Goal: Information Seeking & Learning: Learn about a topic

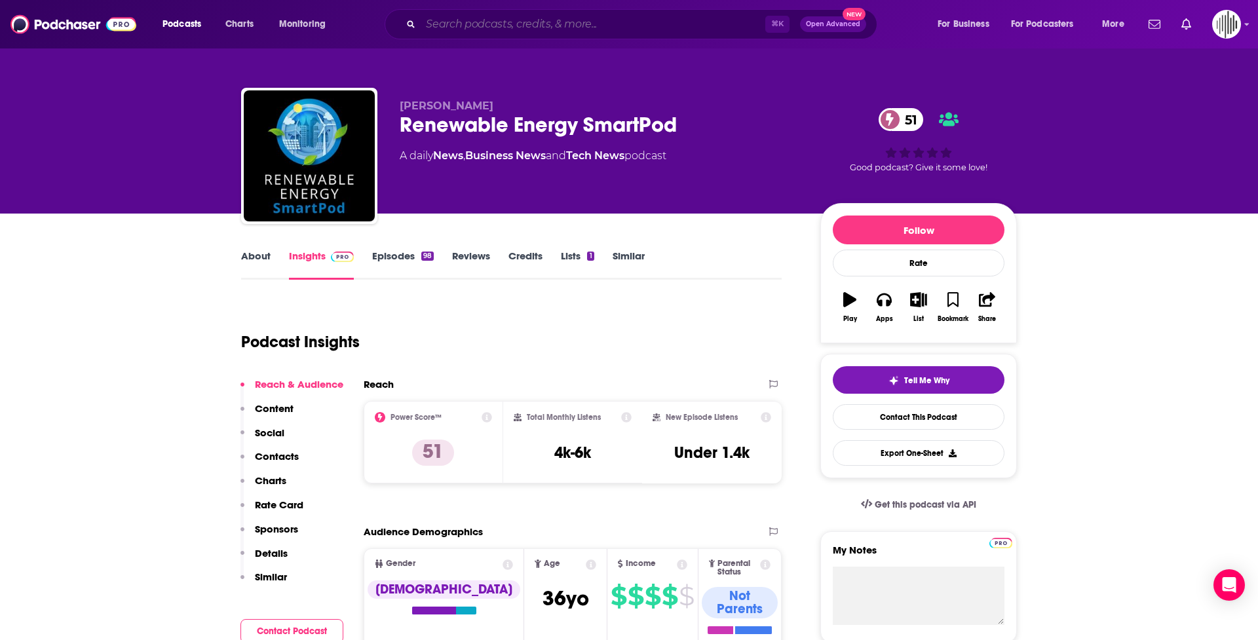
click at [643, 22] on input "Search podcasts, credits, & more..." at bounding box center [593, 24] width 345 height 21
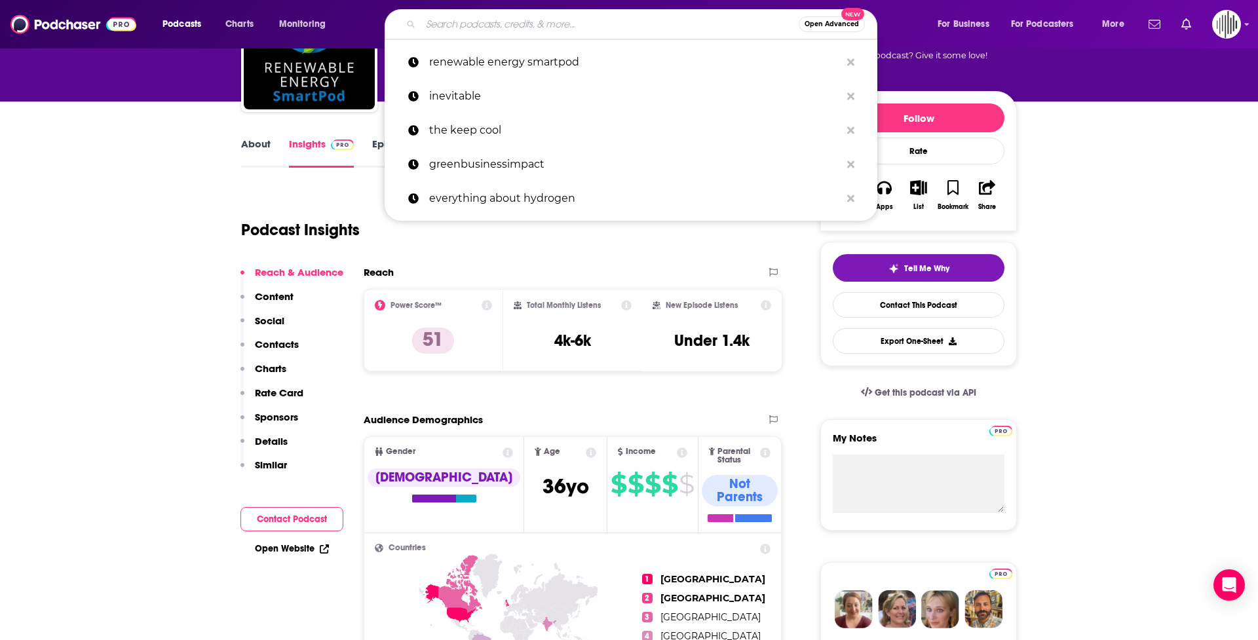
scroll to position [112, 0]
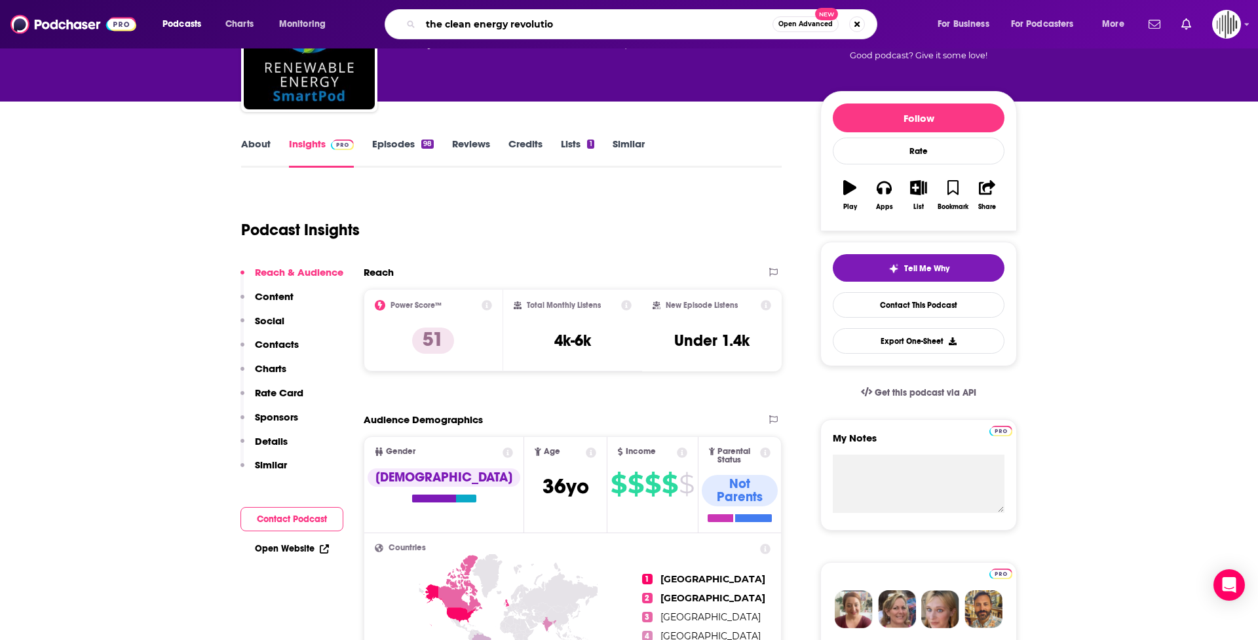
type input "the clean energy revolution"
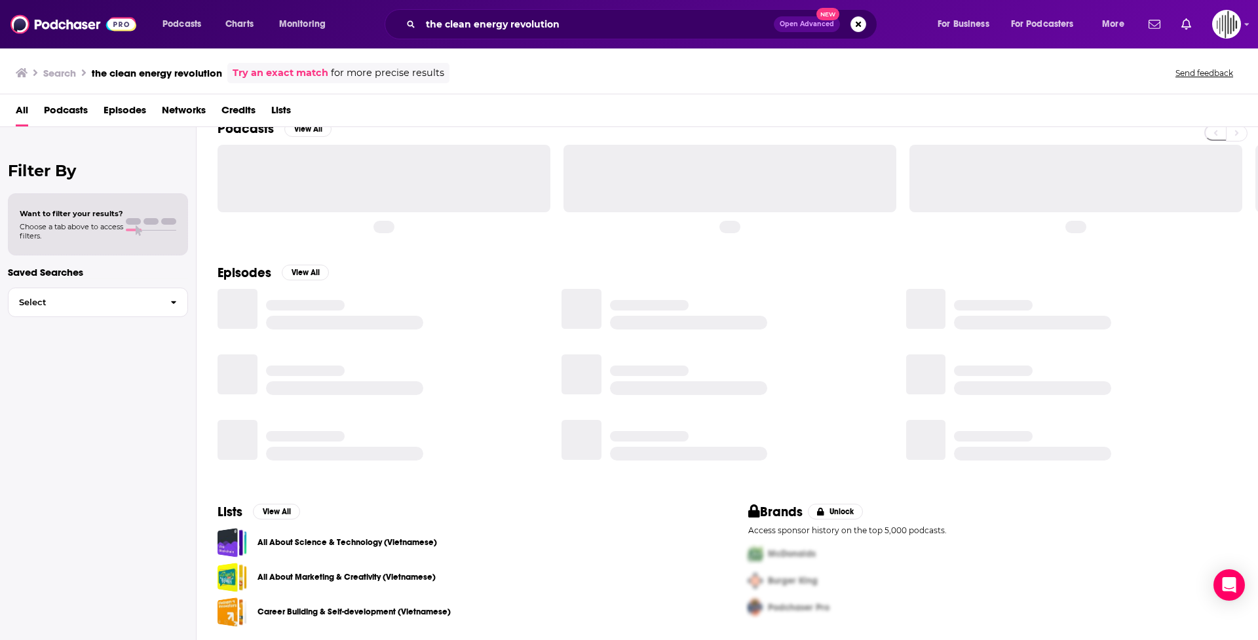
scroll to position [24, 0]
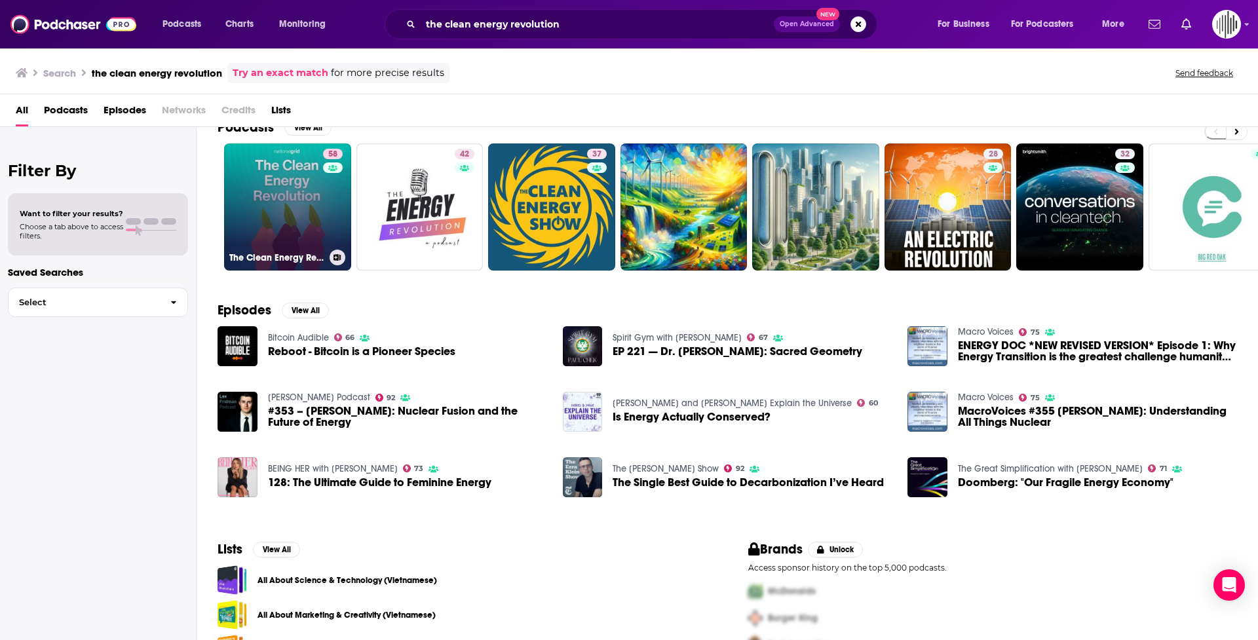
click at [263, 222] on link "58 The Clean Energy Revolution" at bounding box center [287, 207] width 127 height 127
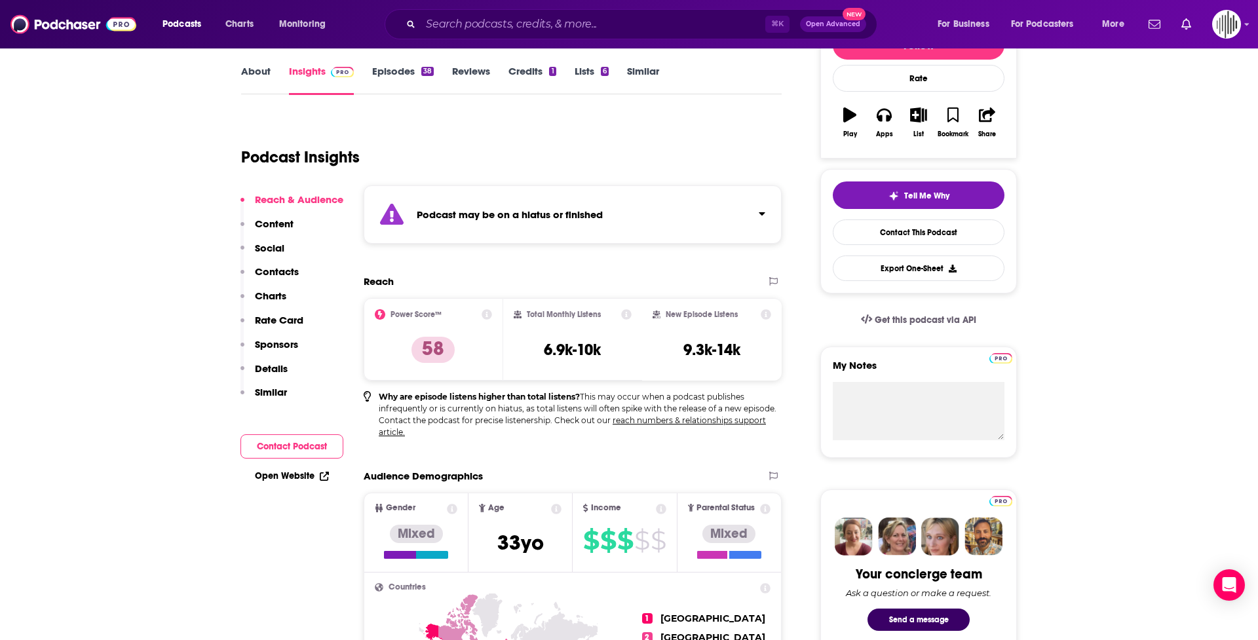
scroll to position [193, 0]
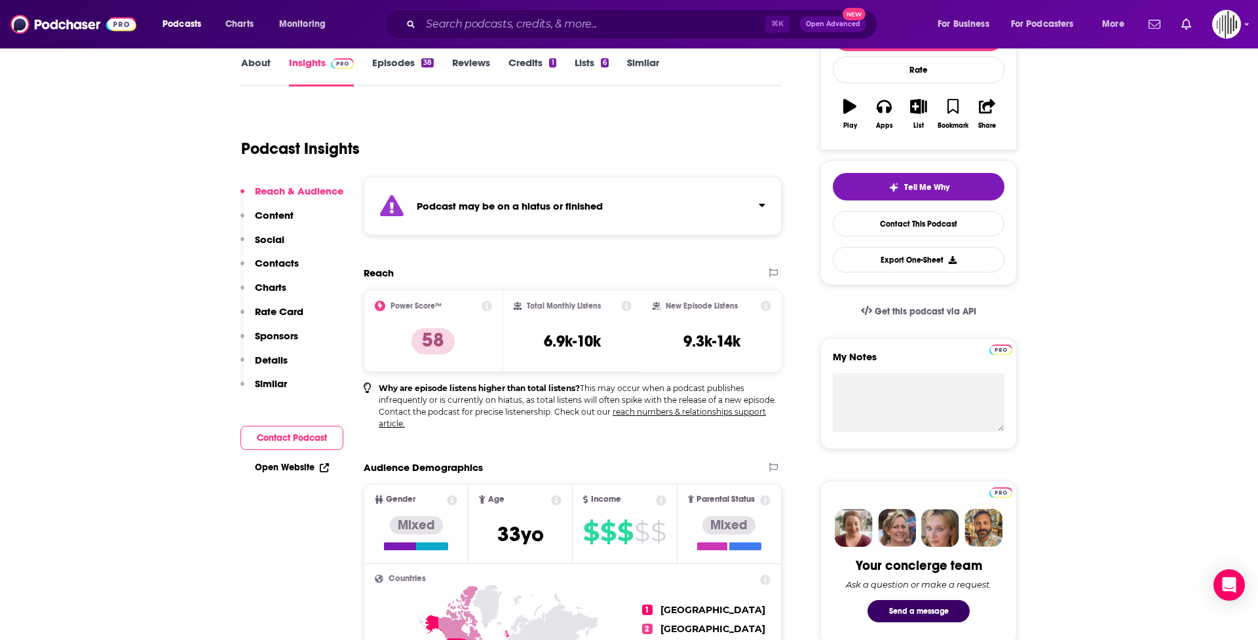
click at [269, 218] on p "Content" at bounding box center [274, 215] width 39 height 12
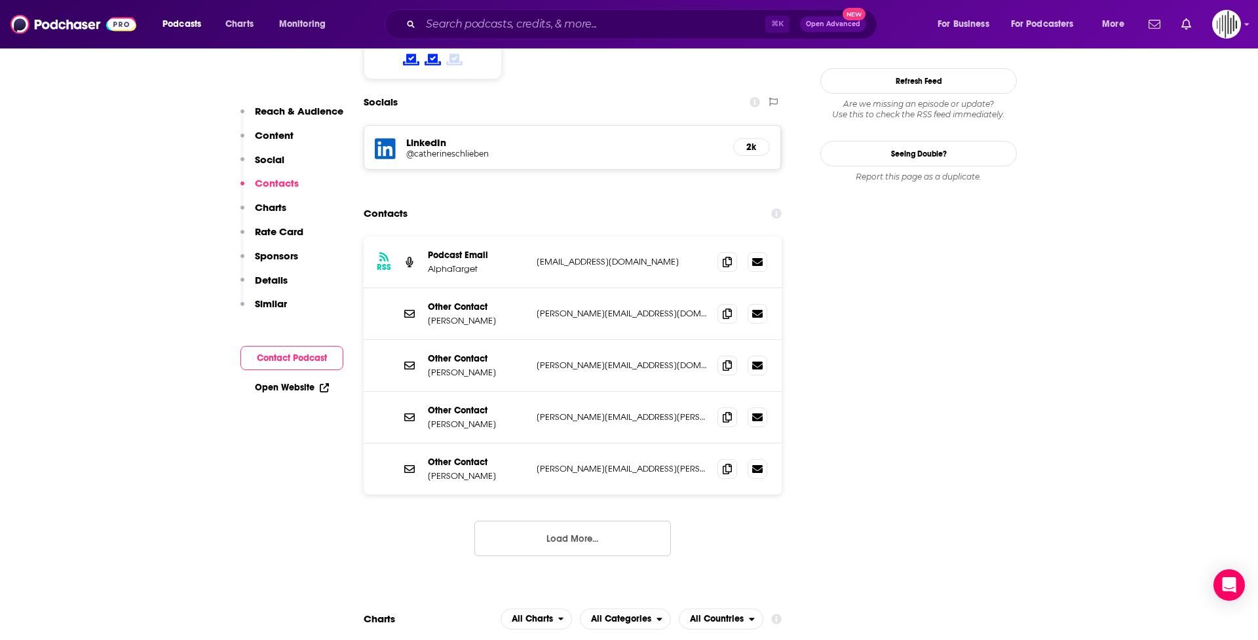
scroll to position [1301, 0]
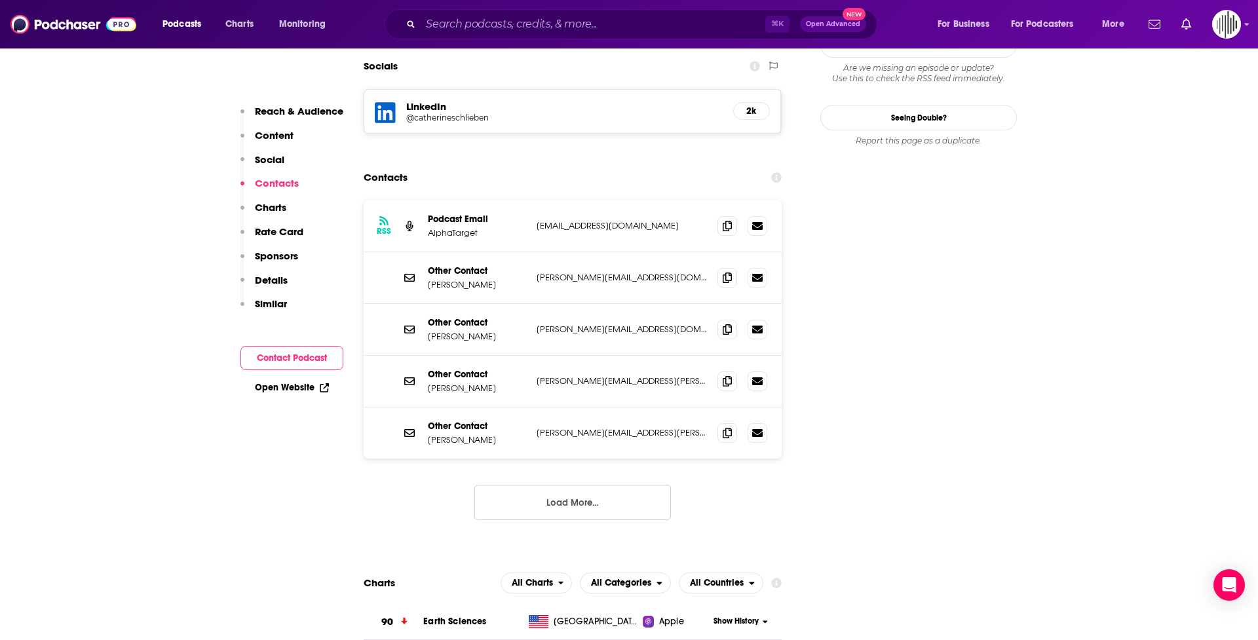
click at [547, 485] on button "Load More..." at bounding box center [573, 502] width 197 height 35
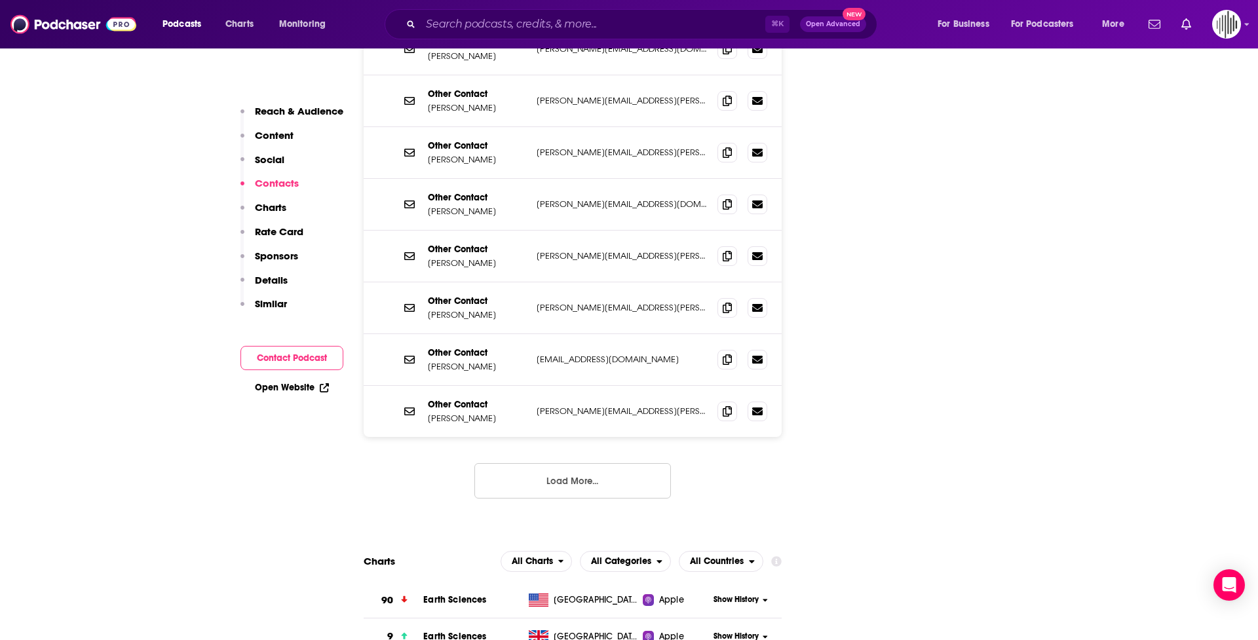
scroll to position [1586, 0]
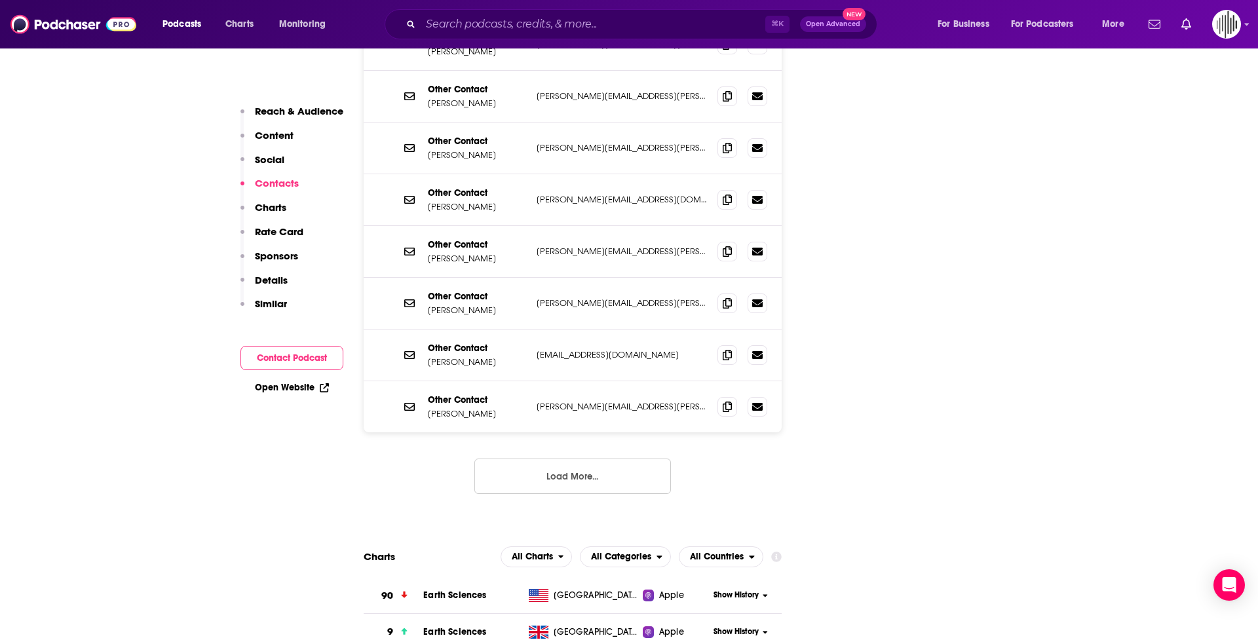
click at [279, 203] on p "Charts" at bounding box center [270, 207] width 31 height 12
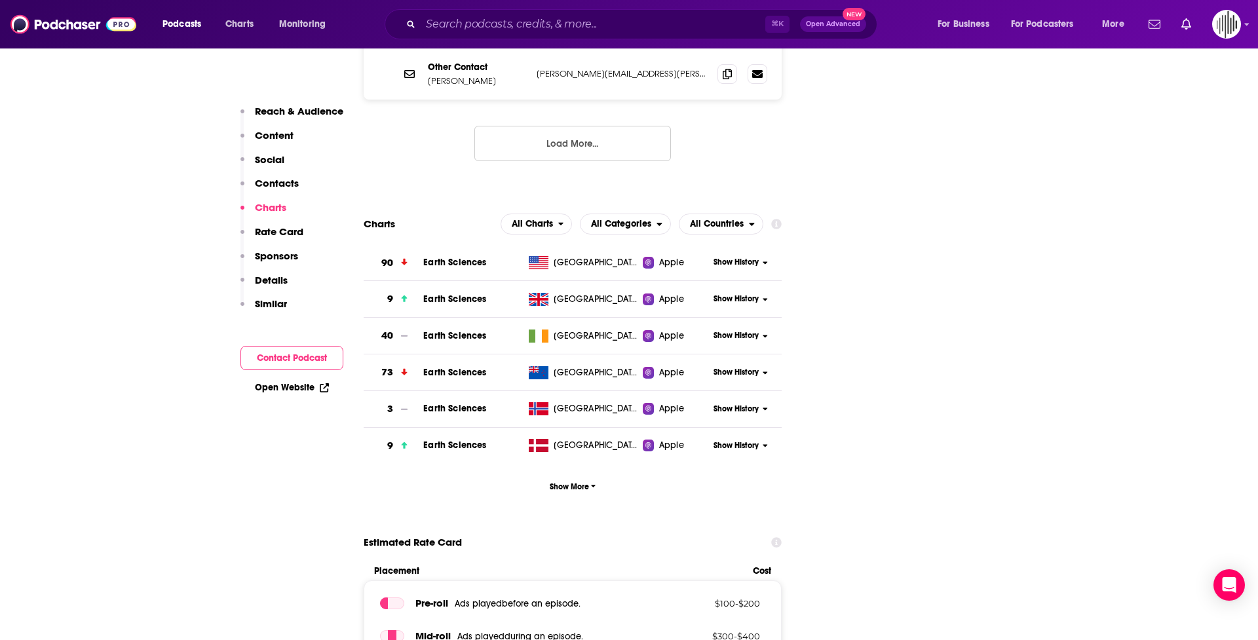
scroll to position [1923, 0]
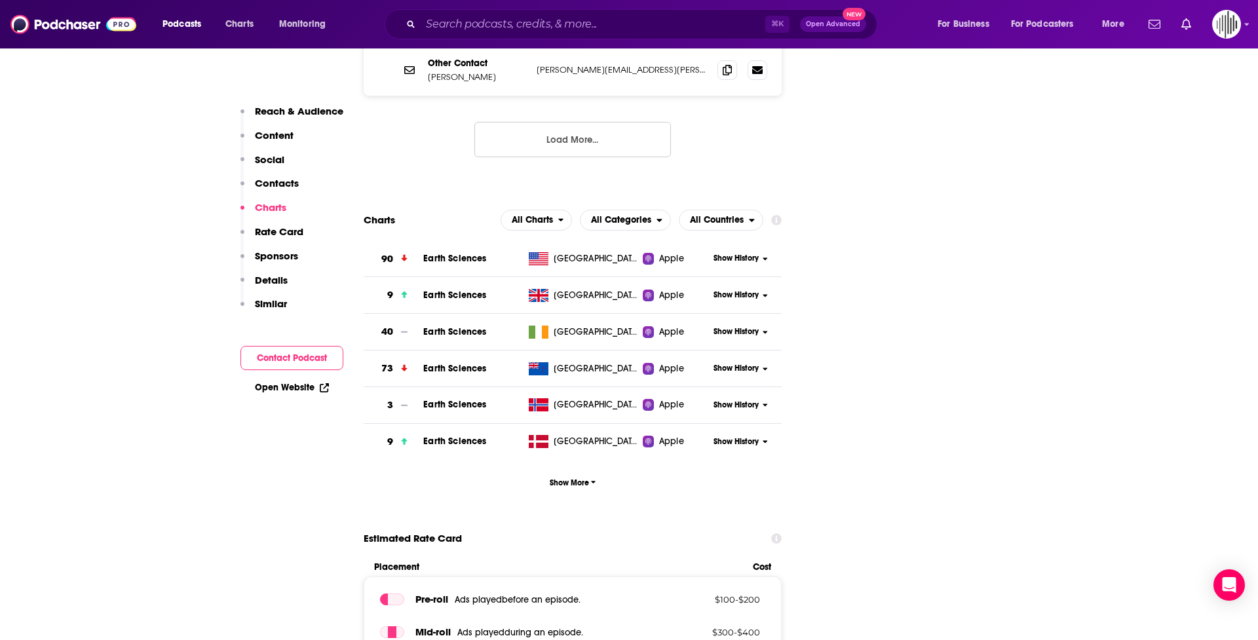
click at [280, 224] on button "Charts" at bounding box center [264, 213] width 46 height 24
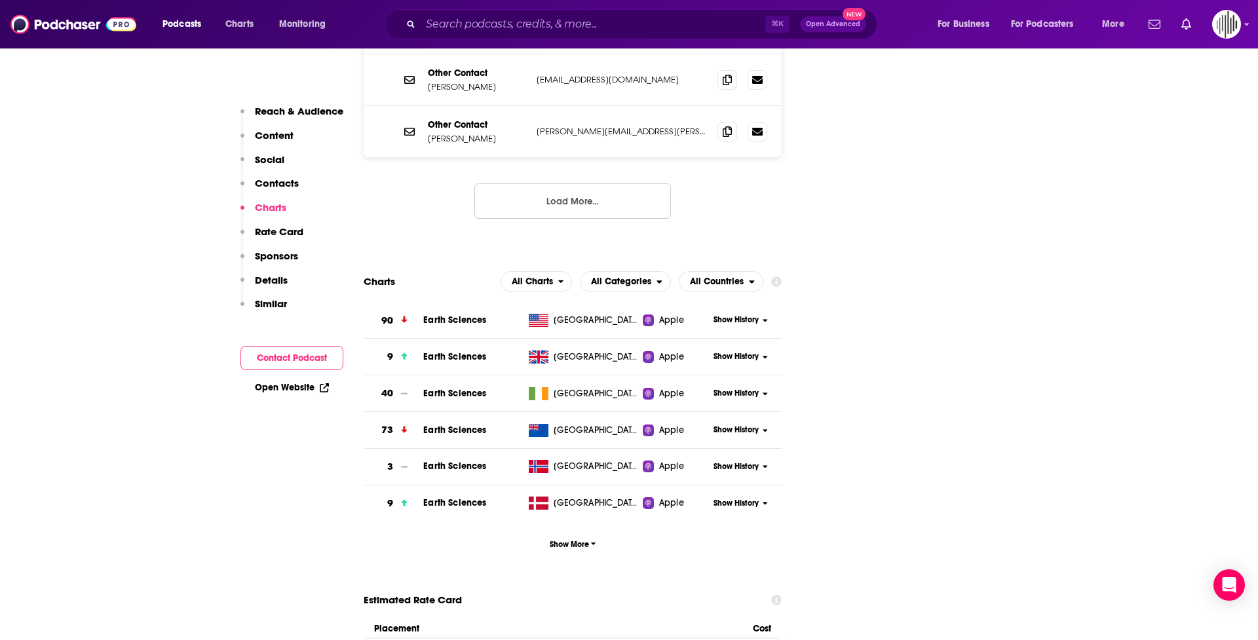
click at [286, 234] on p "Rate Card" at bounding box center [279, 231] width 49 height 12
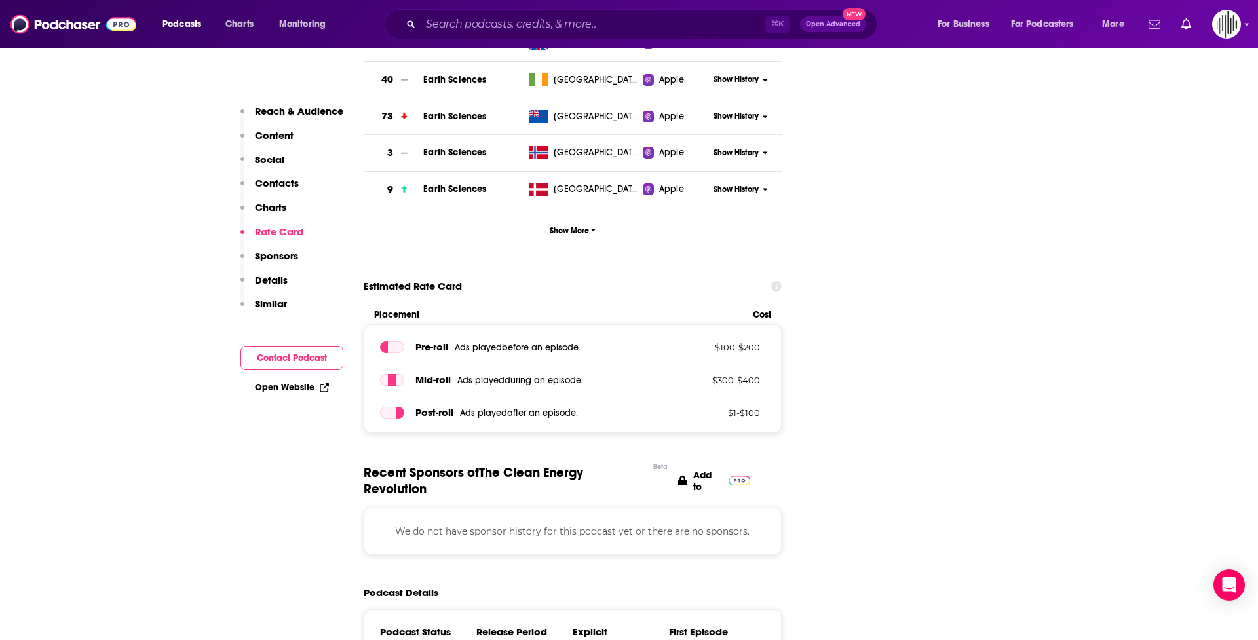
scroll to position [2176, 0]
click at [280, 260] on p "Sponsors" at bounding box center [276, 256] width 43 height 12
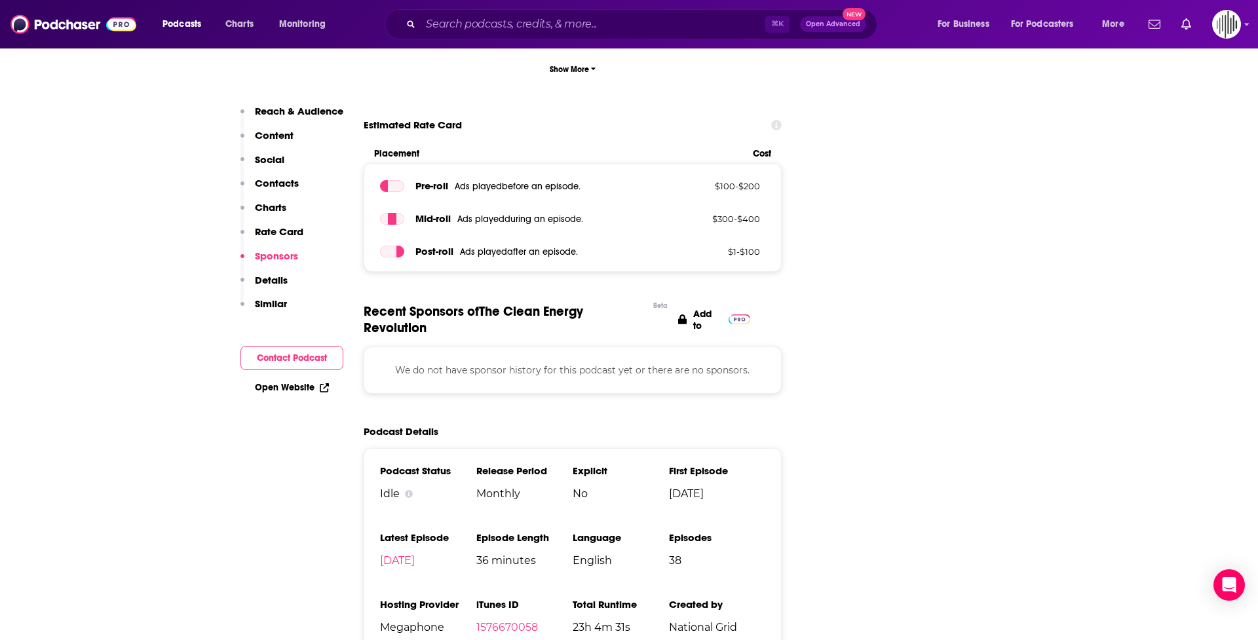
scroll to position [2367, 0]
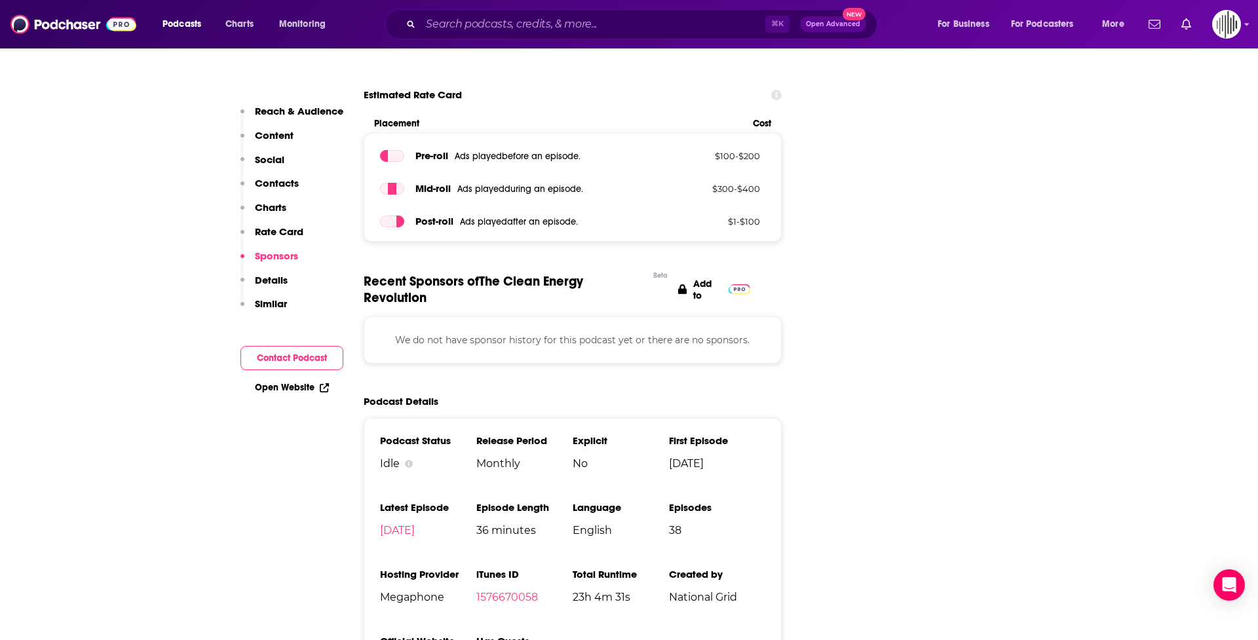
click at [271, 279] on p "Details" at bounding box center [271, 280] width 33 height 12
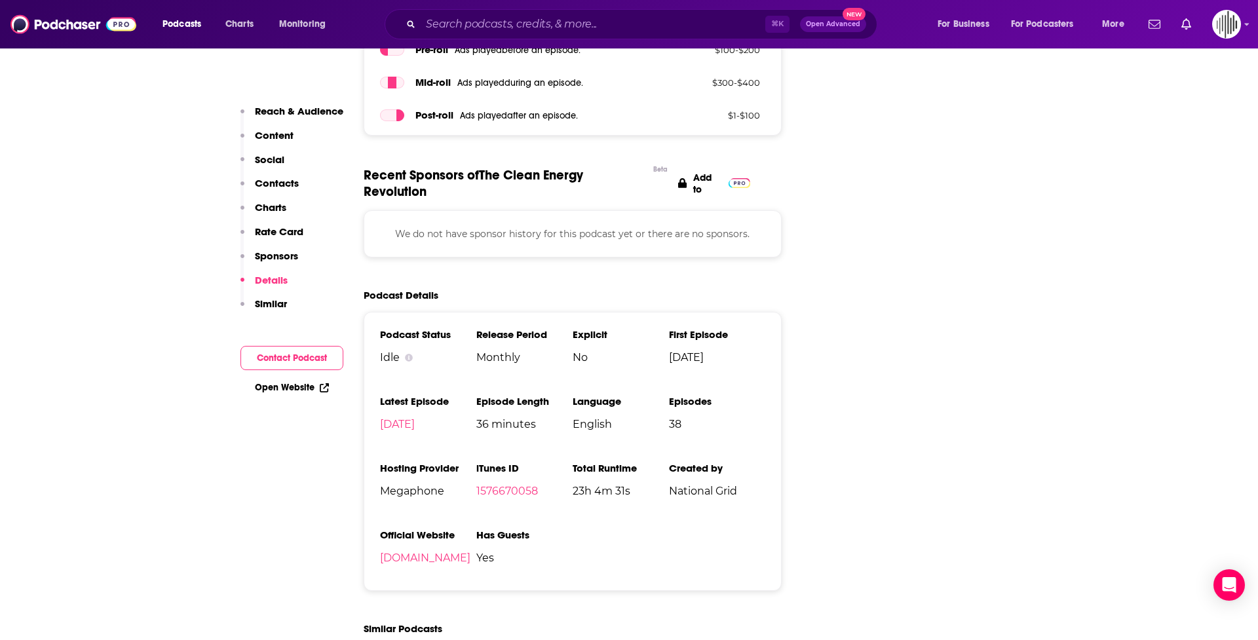
scroll to position [2489, 0]
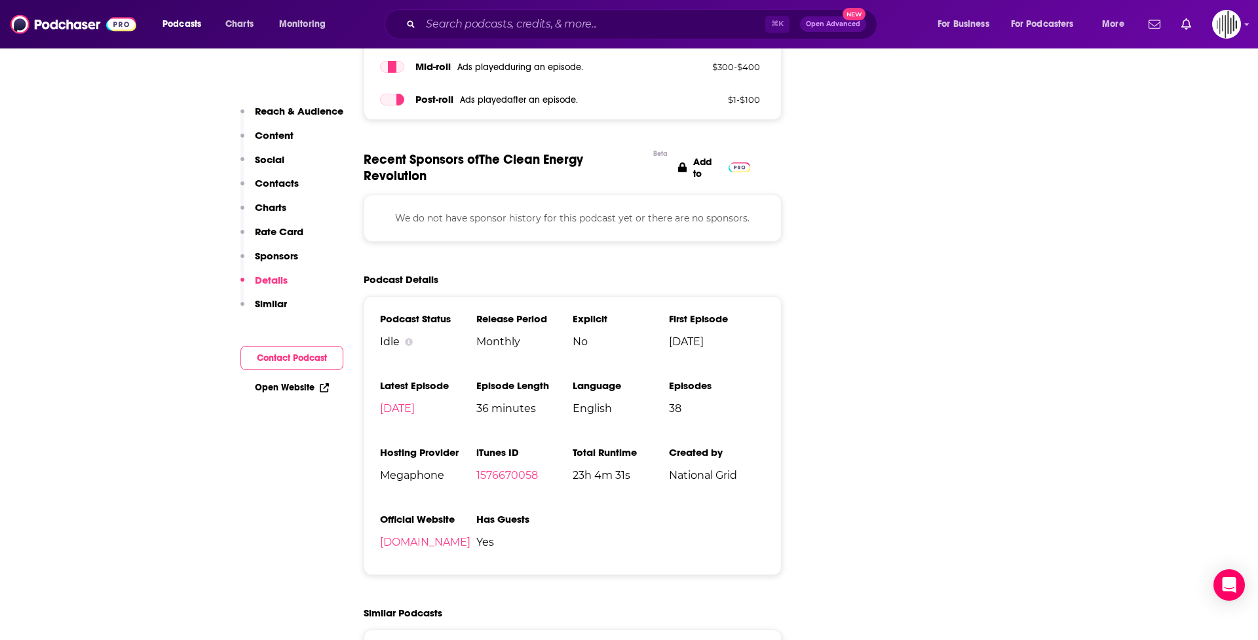
click at [275, 110] on p "Reach & Audience" at bounding box center [299, 111] width 88 height 12
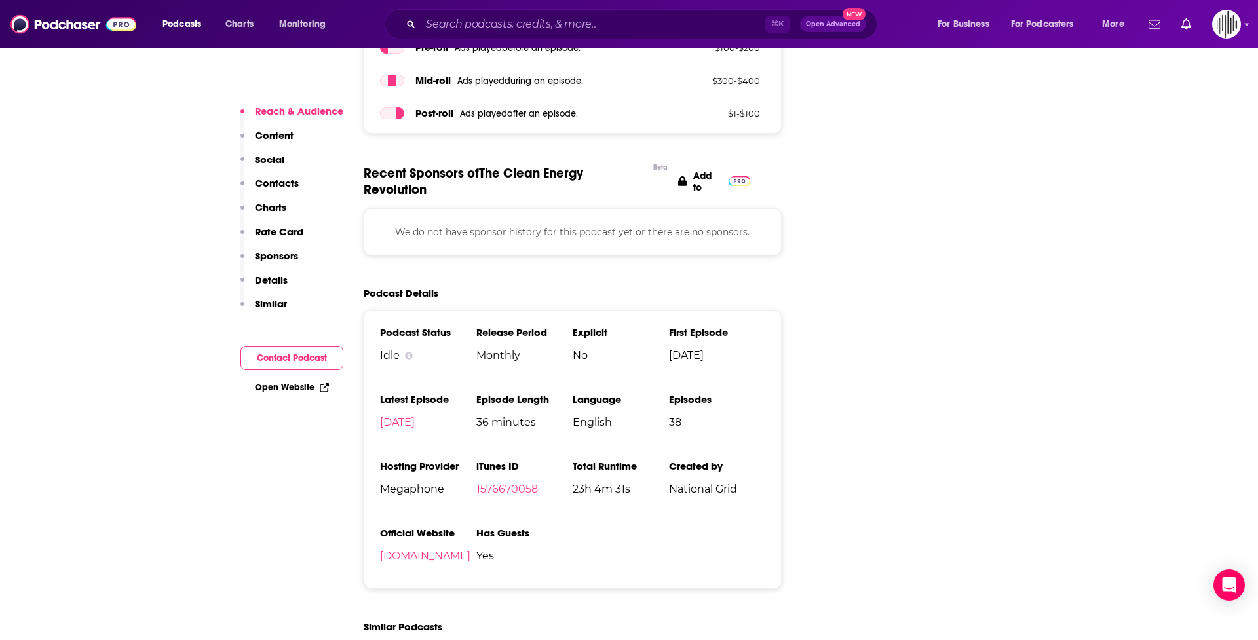
scroll to position [278, 0]
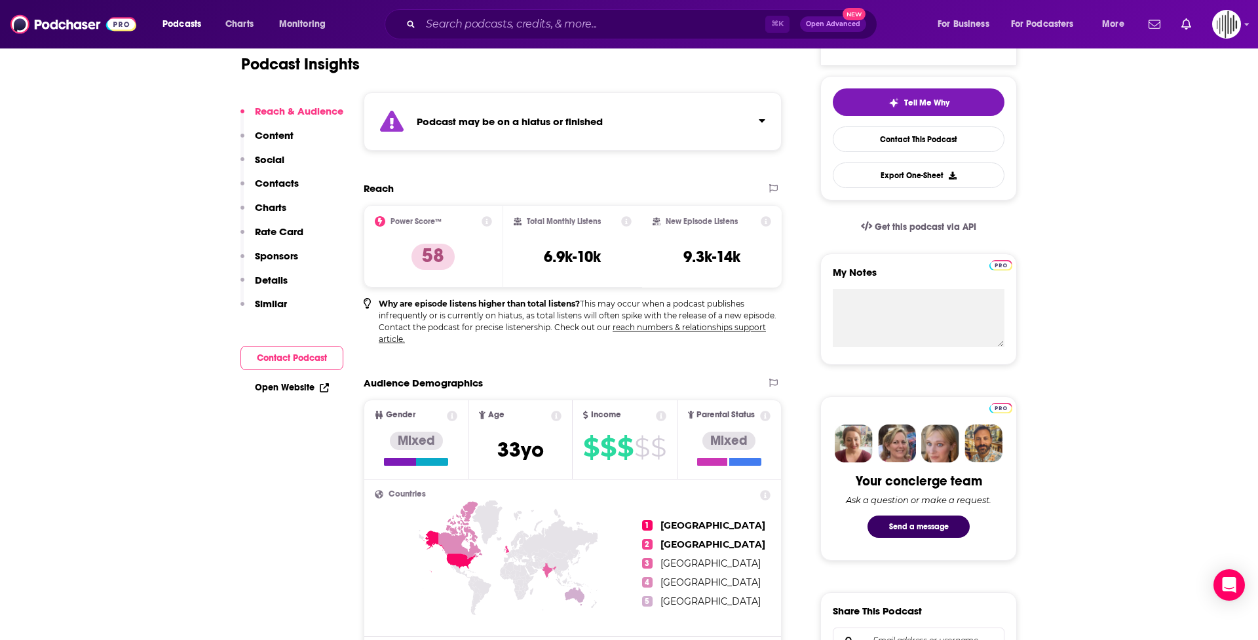
click at [488, 222] on icon at bounding box center [487, 221] width 10 height 10
click at [511, 249] on div "Total Monthly Listens 6.9k-10k" at bounding box center [573, 246] width 140 height 83
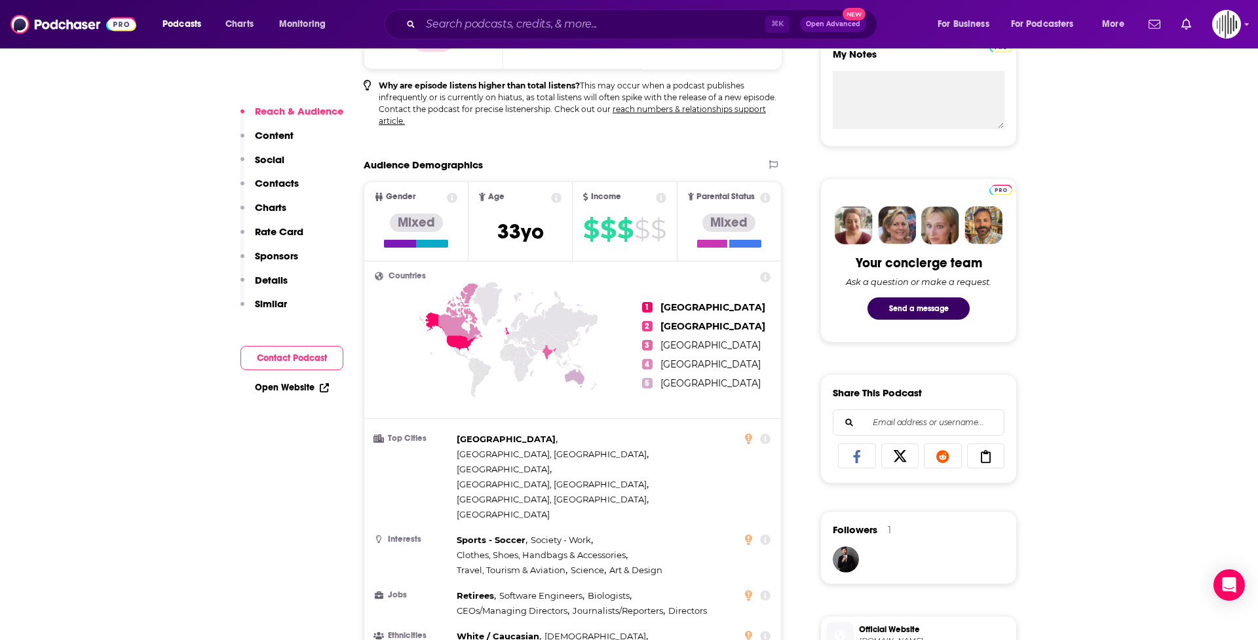
scroll to position [498, 0]
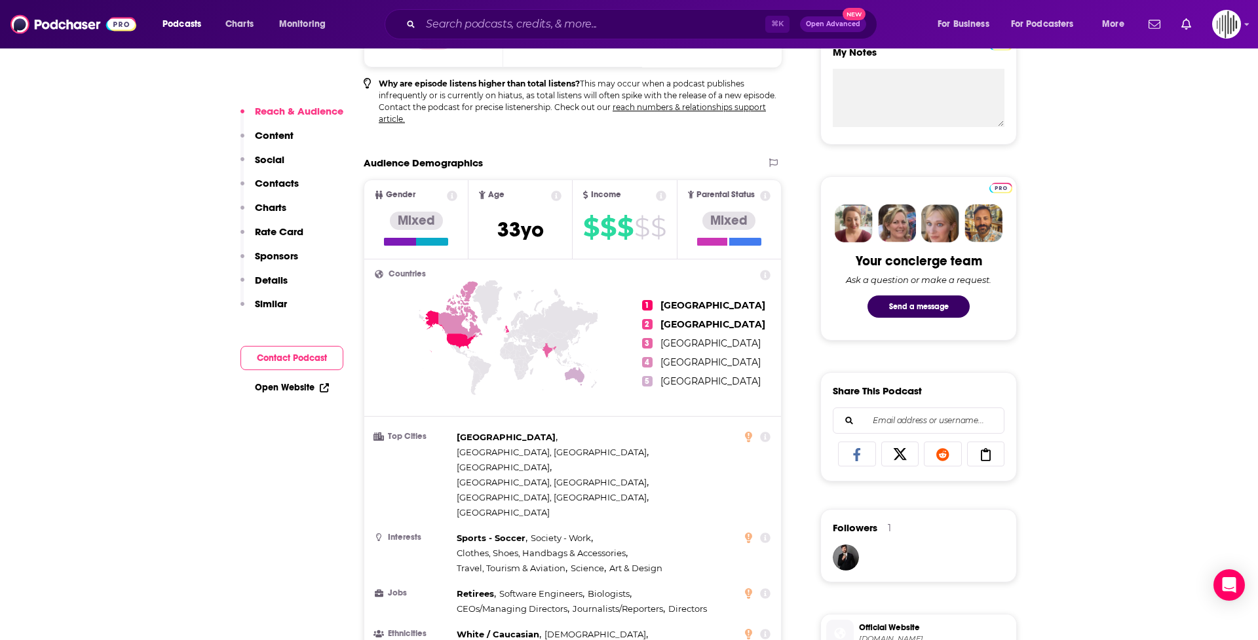
click at [766, 438] on icon at bounding box center [765, 437] width 10 height 10
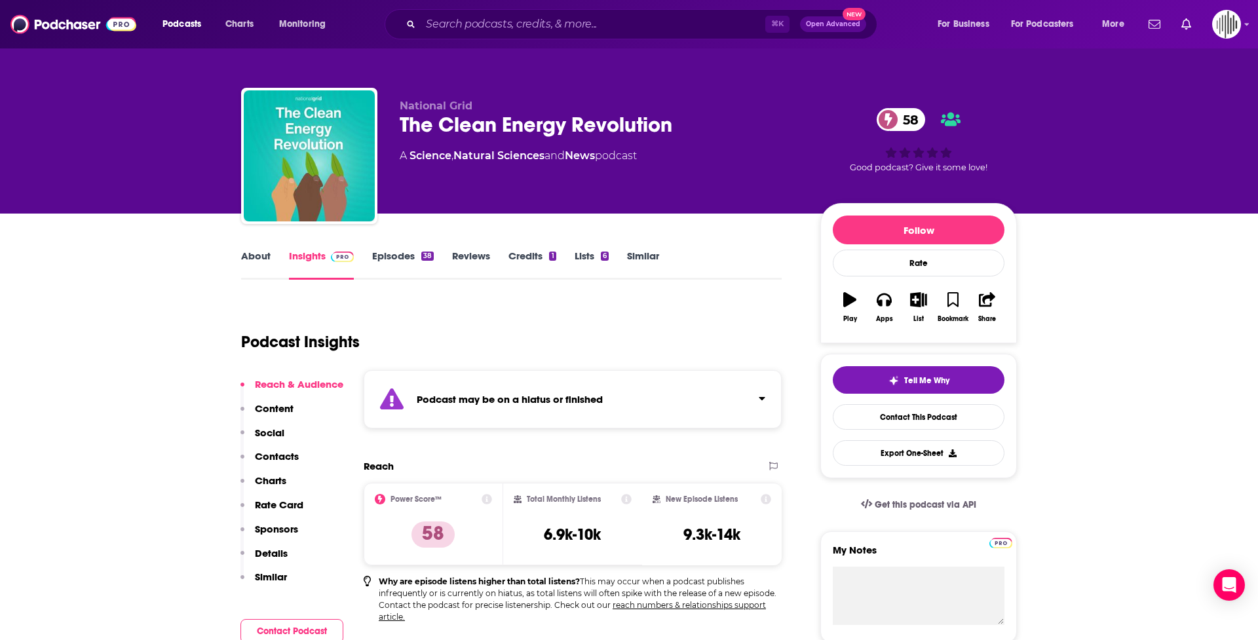
scroll to position [0, 0]
click at [598, 23] on input "Search podcasts, credits, & more..." at bounding box center [593, 24] width 345 height 21
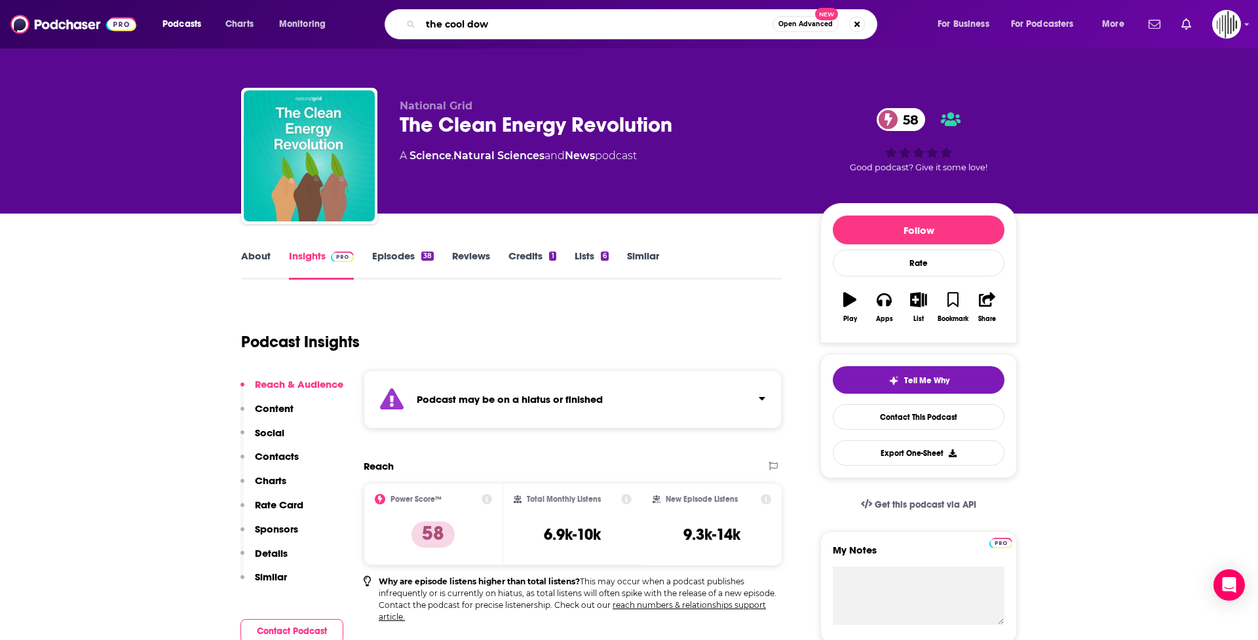
type input "the cool down"
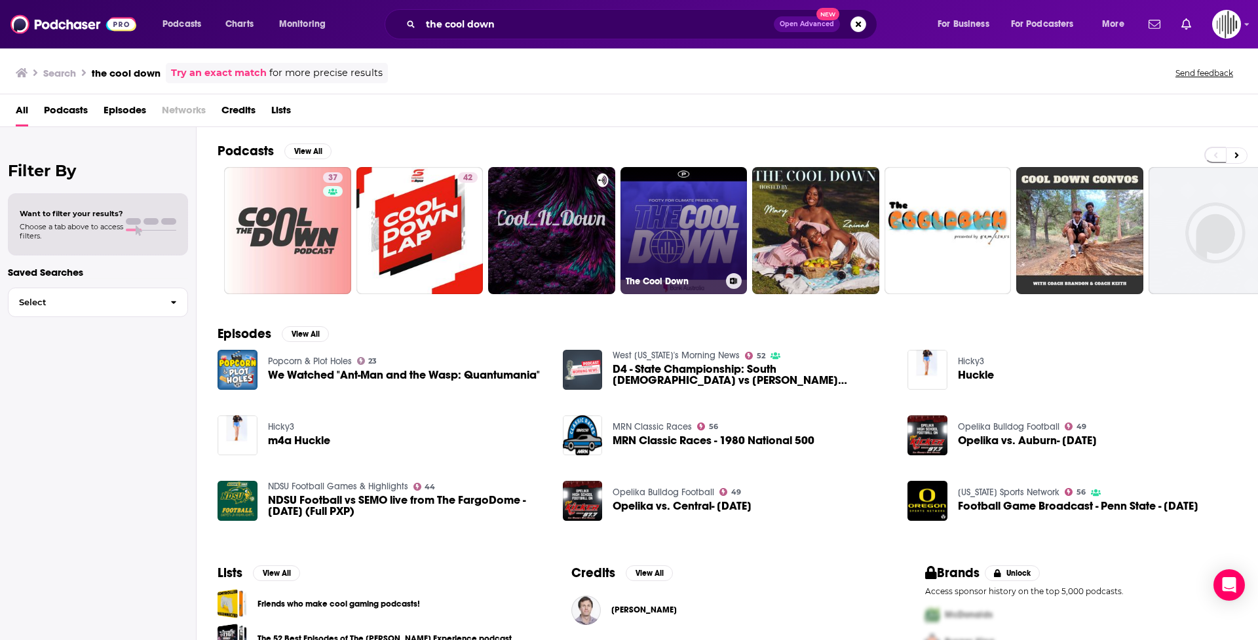
click at [676, 241] on link "The Cool Down" at bounding box center [684, 230] width 127 height 127
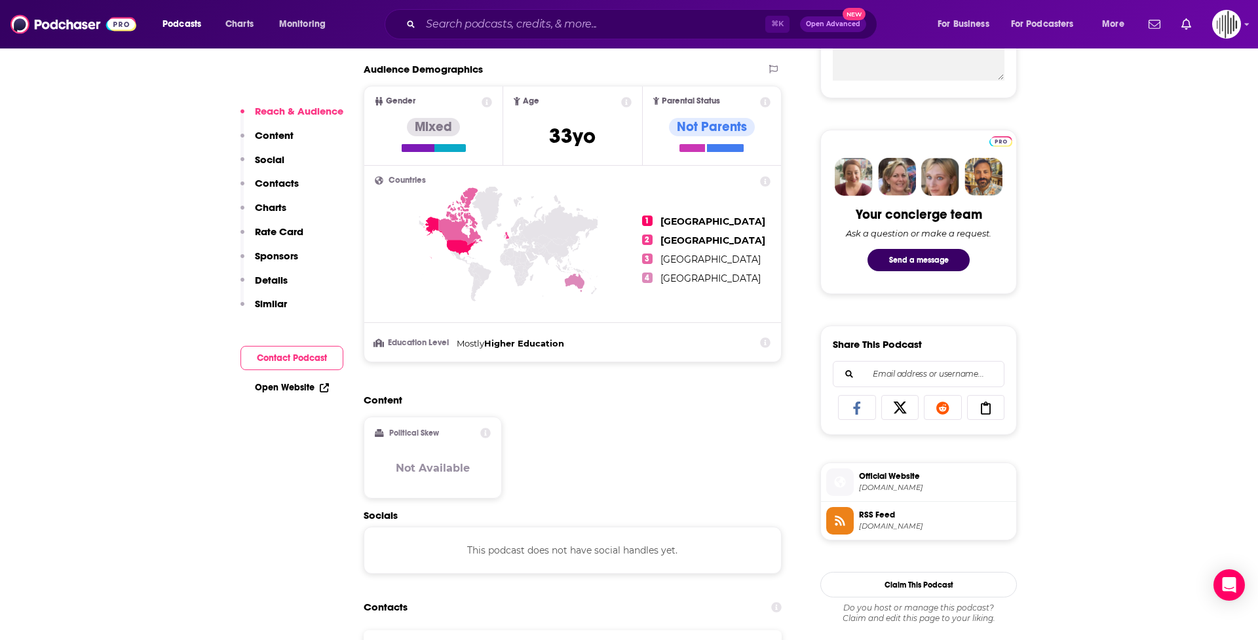
scroll to position [539, 0]
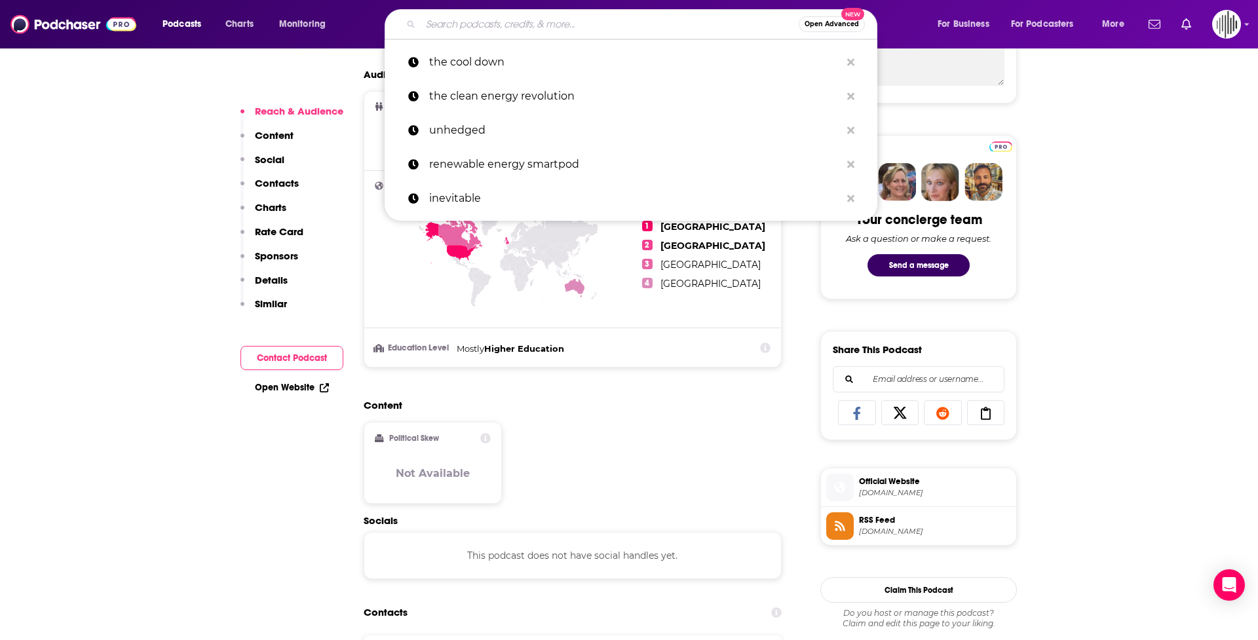
click at [500, 25] on input "Search podcasts, credits, & more..." at bounding box center [610, 24] width 378 height 21
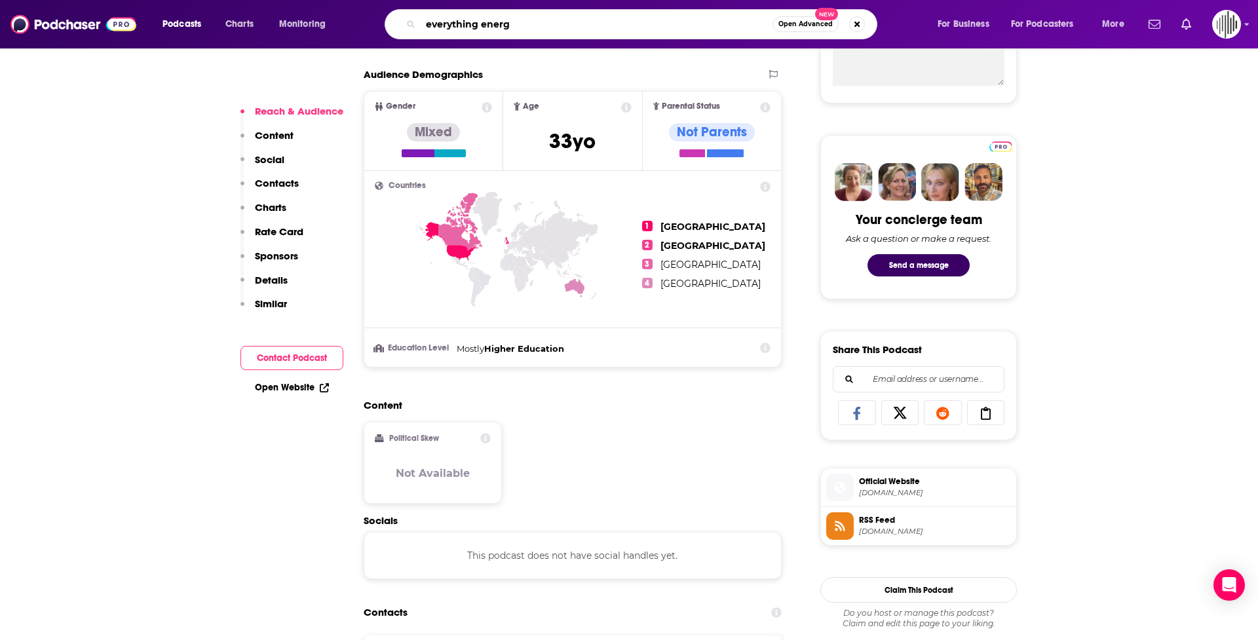
type input "everything energy"
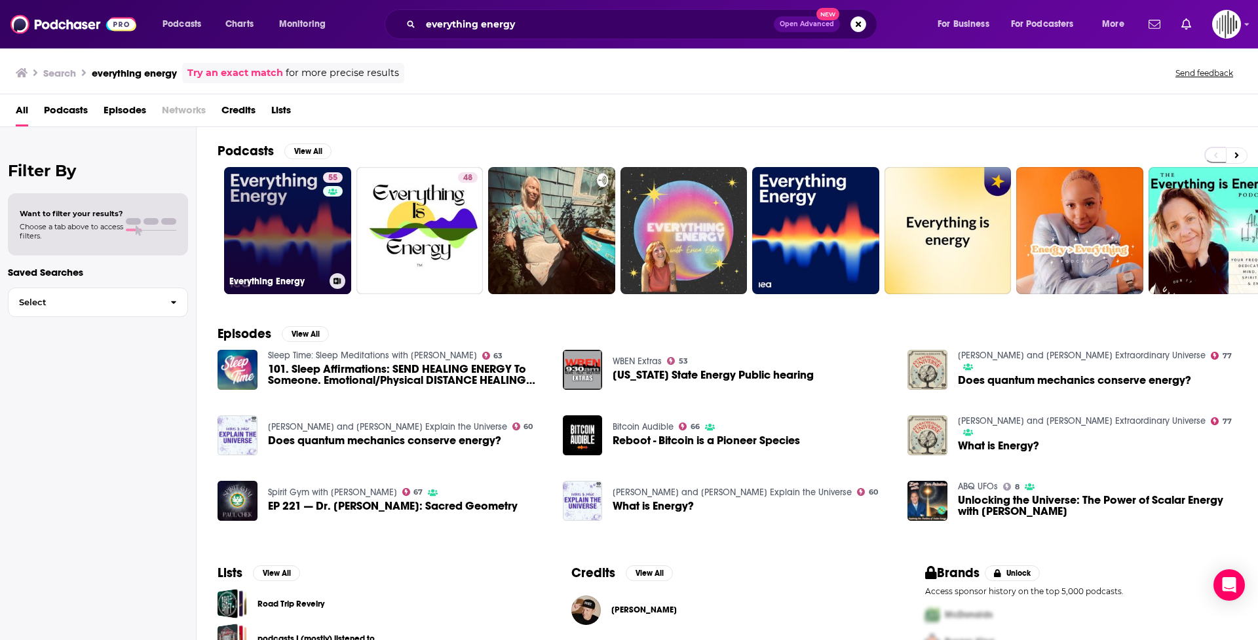
click at [290, 279] on h3 "Everything Energy" at bounding box center [276, 281] width 95 height 11
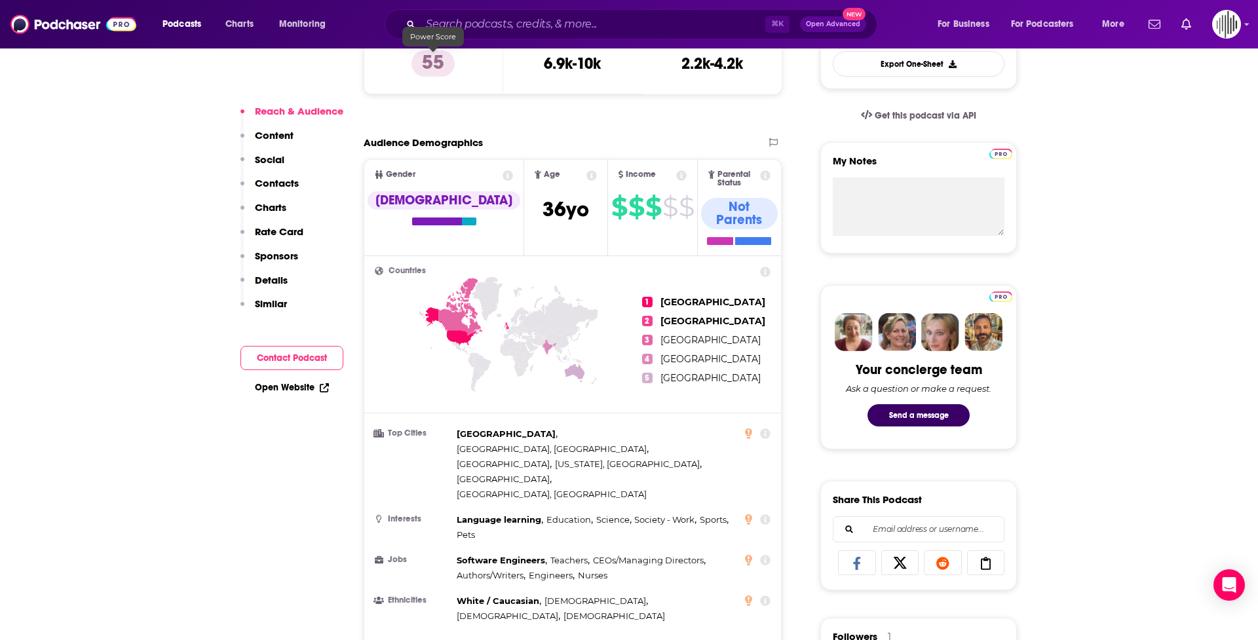
scroll to position [392, 0]
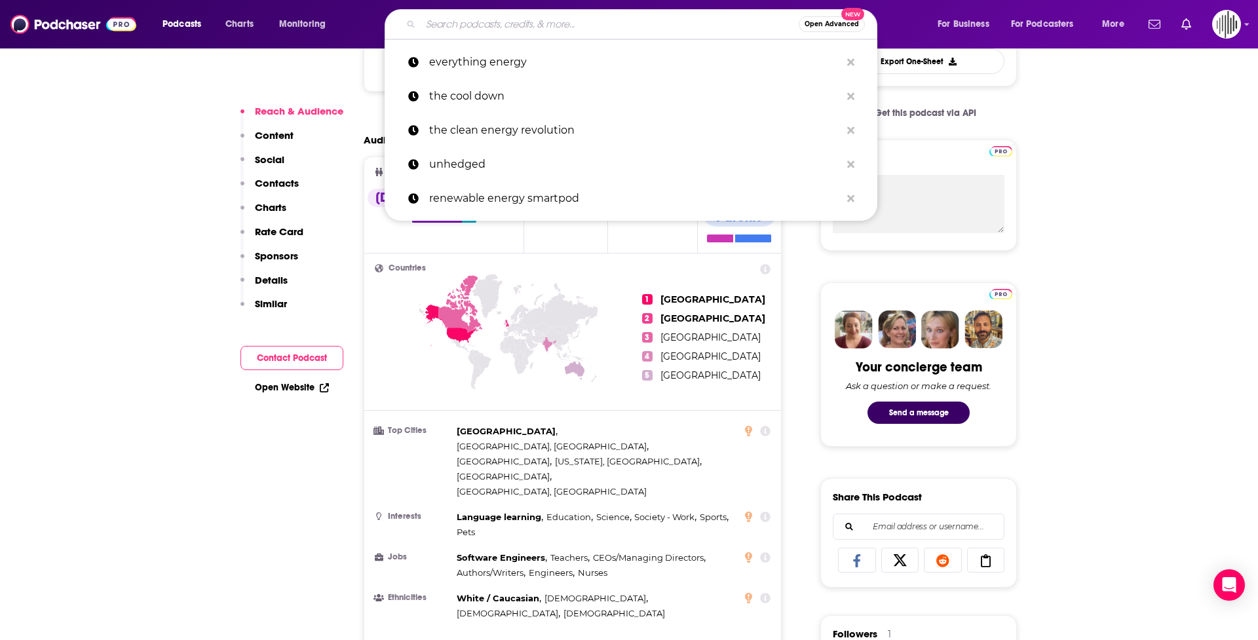
click at [446, 28] on input "Search podcasts, credits, & more..." at bounding box center [610, 24] width 378 height 21
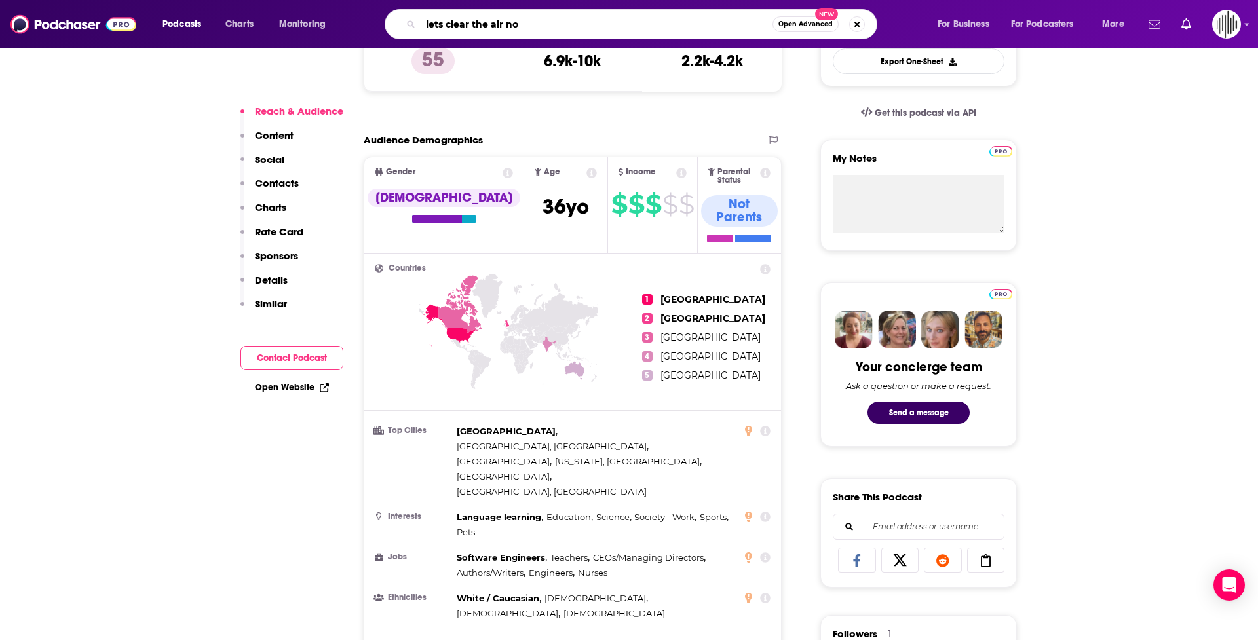
type input "lets clear the air now"
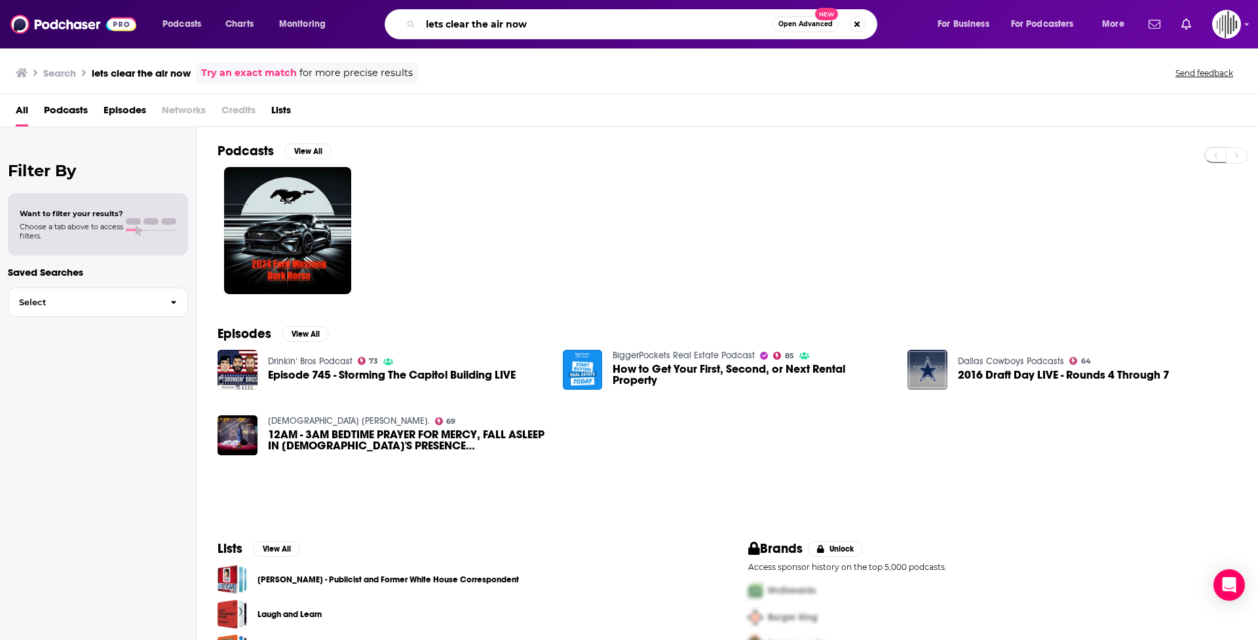
click at [507, 29] on input "lets clear the air now" at bounding box center [597, 24] width 352 height 21
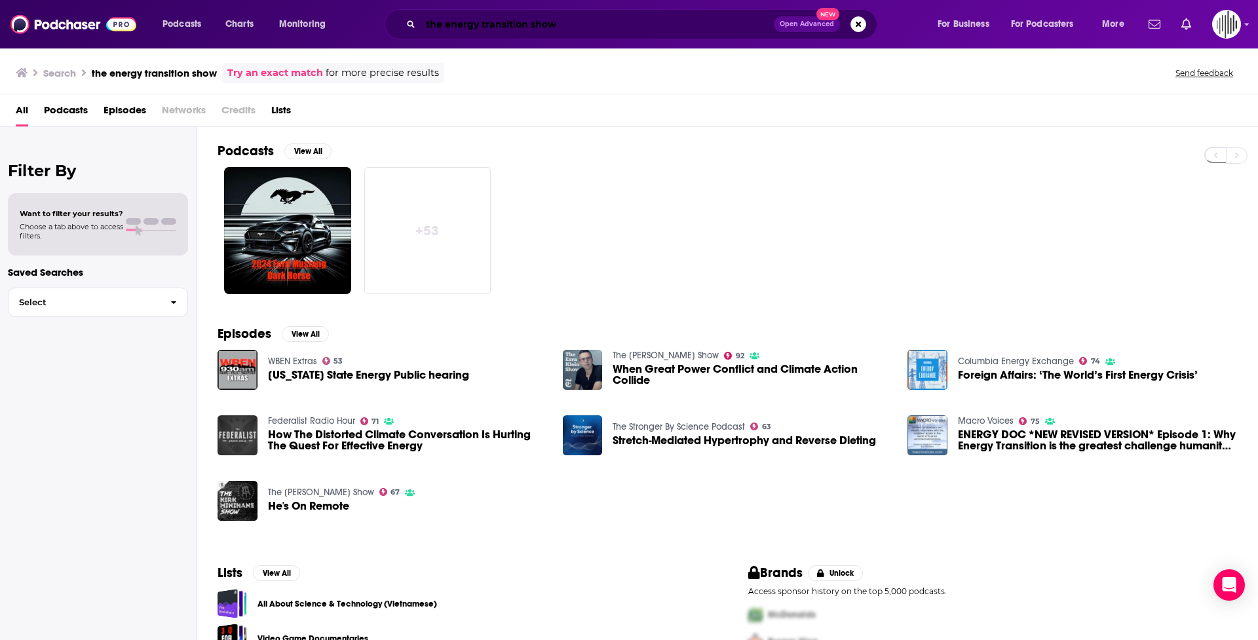
click at [569, 26] on input "the energy transition show" at bounding box center [597, 24] width 353 height 21
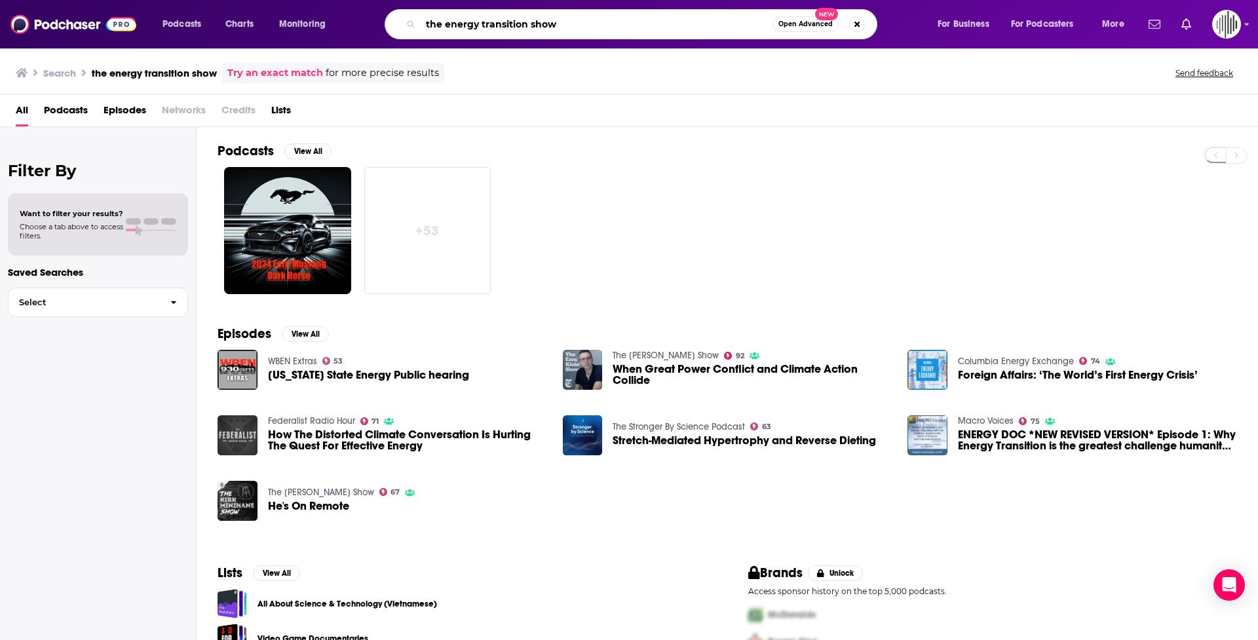
click at [569, 26] on input "the energy transition show" at bounding box center [597, 24] width 352 height 21
click at [568, 23] on input "the energy transition show" at bounding box center [597, 24] width 352 height 21
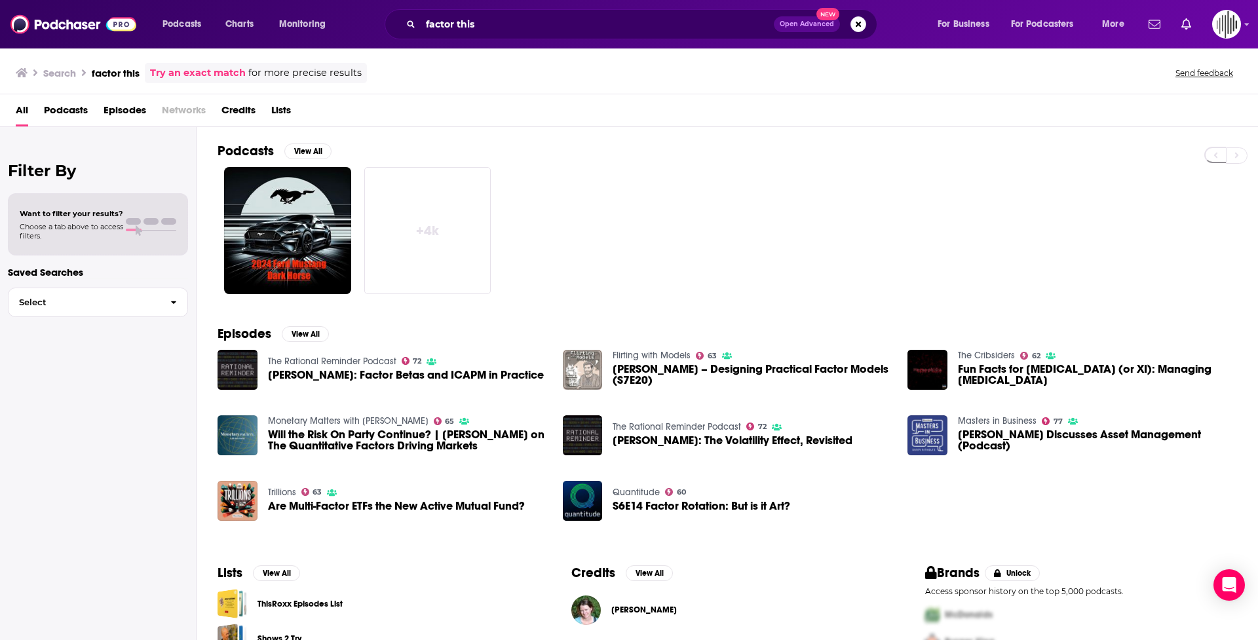
click at [16, 116] on span "All" at bounding box center [22, 113] width 12 height 27
click at [62, 113] on span "Podcasts" at bounding box center [66, 113] width 44 height 27
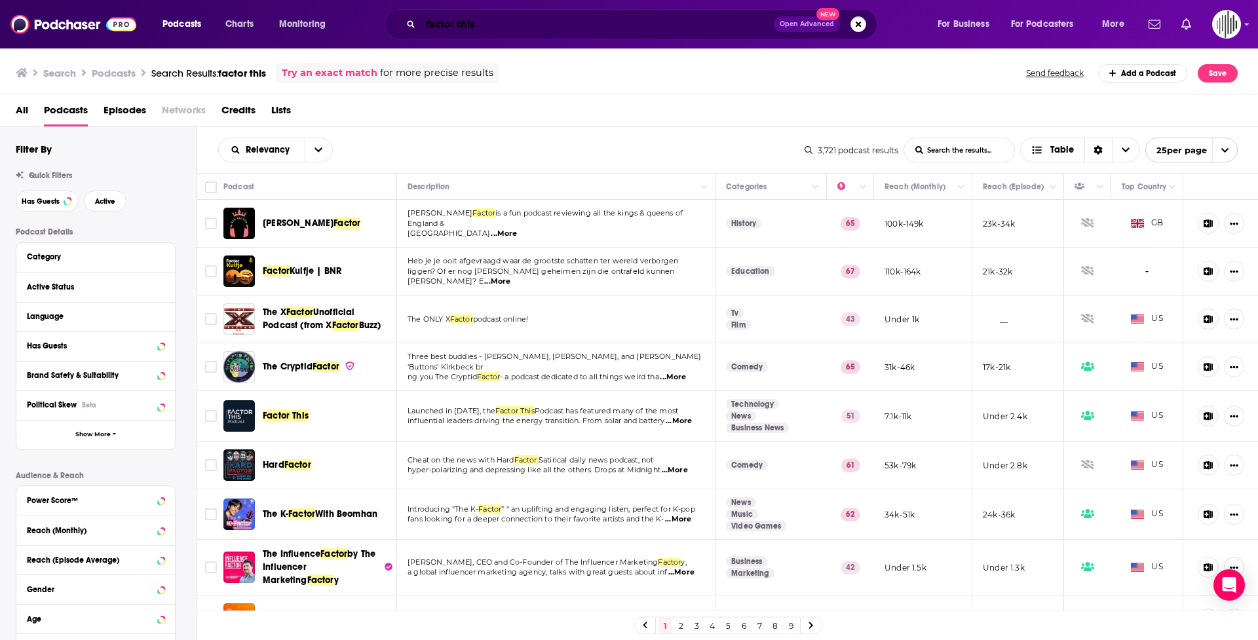
click at [458, 25] on input "factor this" at bounding box center [597, 24] width 353 height 21
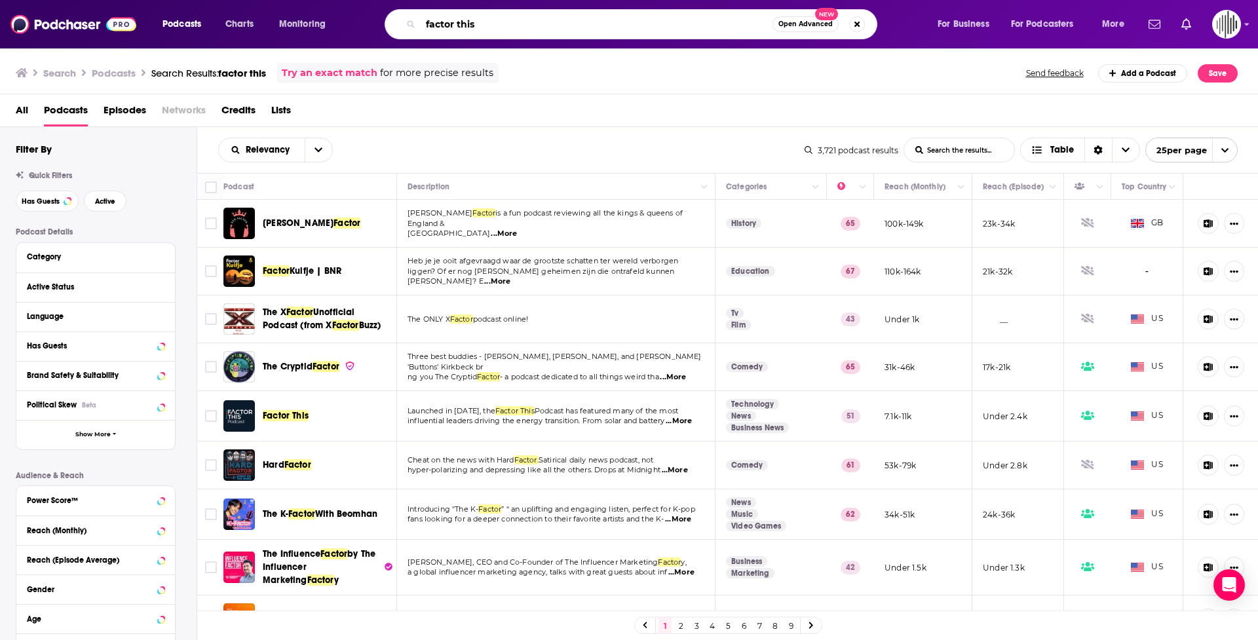
click at [458, 25] on input "factor this" at bounding box center [597, 24] width 352 height 21
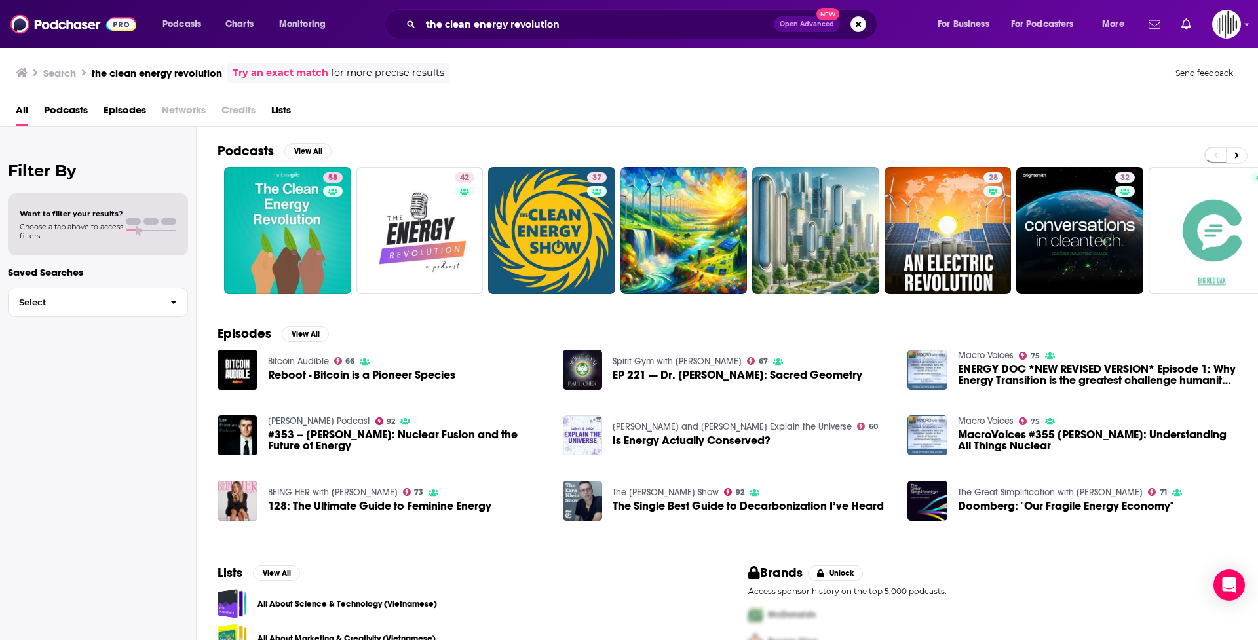
click at [66, 106] on span "Podcasts" at bounding box center [66, 113] width 44 height 27
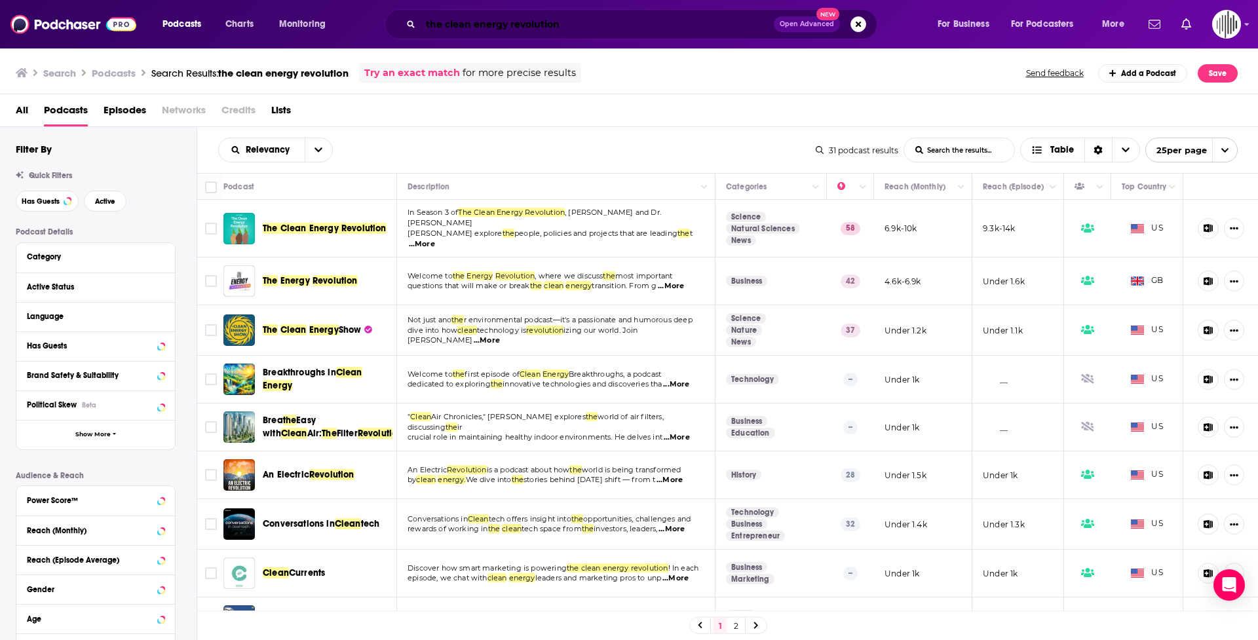
click at [510, 24] on input "the clean energy revolution" at bounding box center [597, 24] width 353 height 21
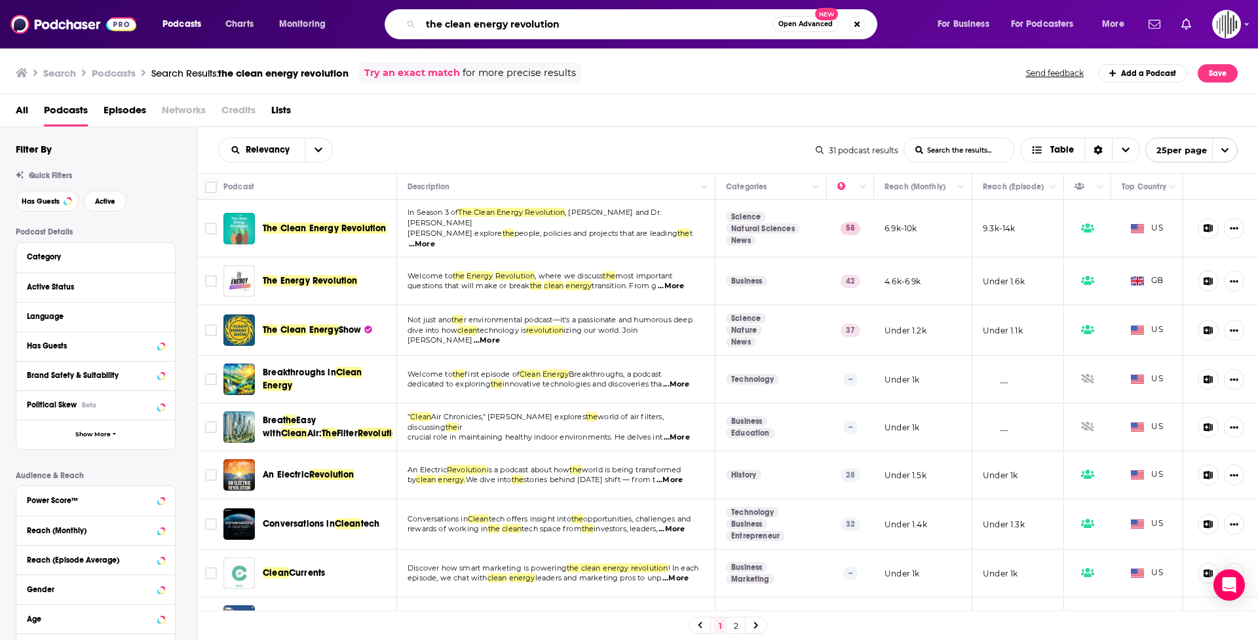
click at [510, 24] on input "the clean energy revolution" at bounding box center [597, 24] width 352 height 21
type input "h"
type input "the cool down"
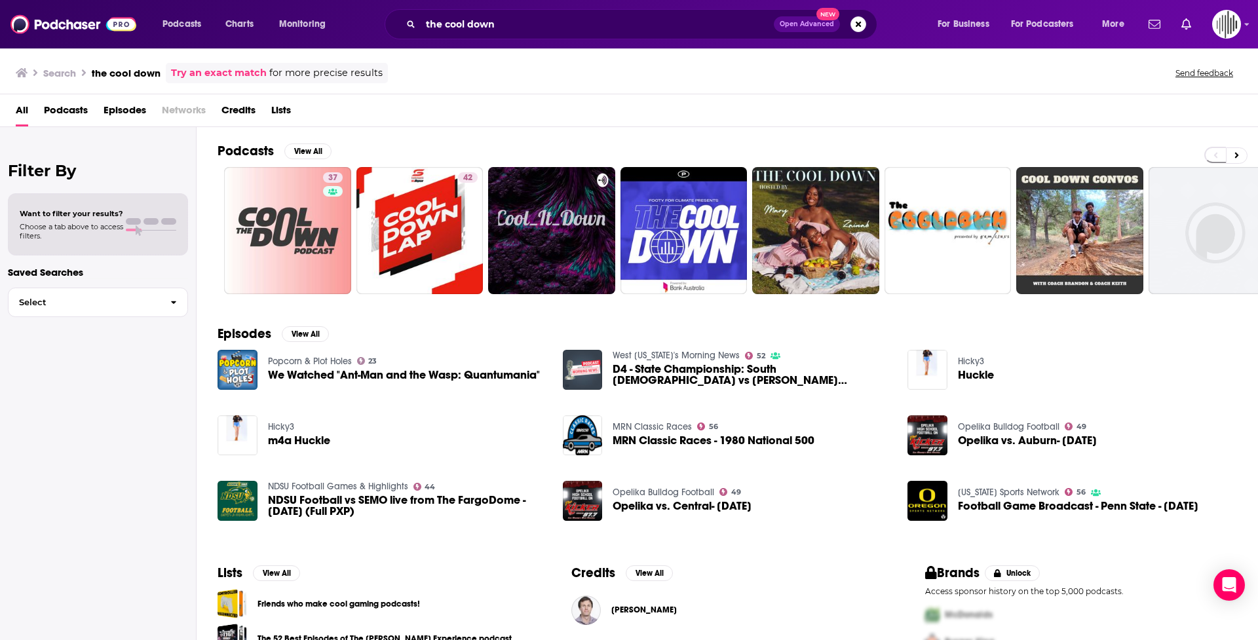
click at [73, 107] on span "Podcasts" at bounding box center [66, 113] width 44 height 27
